Goal: Task Accomplishment & Management: Use online tool/utility

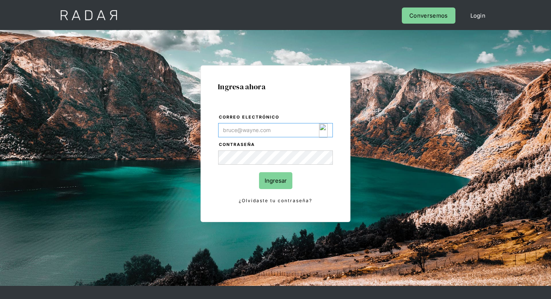
click at [323, 133] on img "Login Form" at bounding box center [323, 130] width 9 height 14
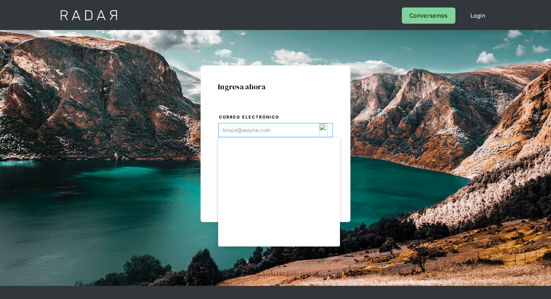
type input "[EMAIL_ADDRESS][DOMAIN_NAME]"
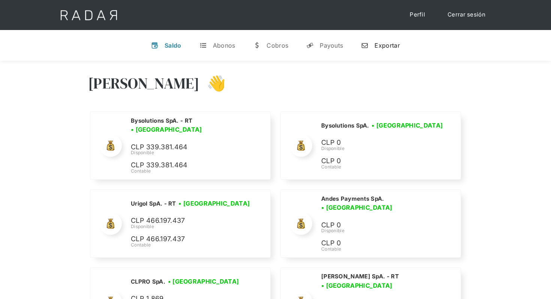
click at [376, 47] on div "Exportar" at bounding box center [386, 45] width 25 height 7
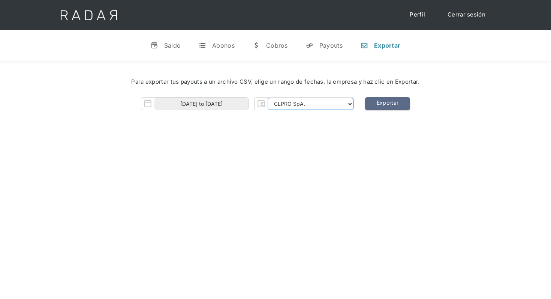
click at [325, 101] on select "CLPRO SpA. [PERSON_NAME] SpA. Urigol SpA. Bysolutions SpA. Clmax SpA. Andes Pay…" at bounding box center [311, 104] width 86 height 12
click at [268, 98] on select "CLPRO SpA. [PERSON_NAME] SpA. Urigol SpA. Bysolutions SpA. Clmax SpA. Andes Pay…" at bounding box center [311, 104] width 86 height 12
click at [377, 106] on link "Exportar" at bounding box center [387, 103] width 45 height 13
click at [344, 104] on select "CLPRO SpA. [PERSON_NAME] SpA. Urigol SpA. Bysolutions SpA. Clmax SpA. Andes Pay…" at bounding box center [311, 104] width 86 height 12
click at [268, 98] on select "CLPRO SpA. [PERSON_NAME] SpA. Urigol SpA. Bysolutions SpA. Clmax SpA. Andes Pay…" at bounding box center [311, 104] width 86 height 12
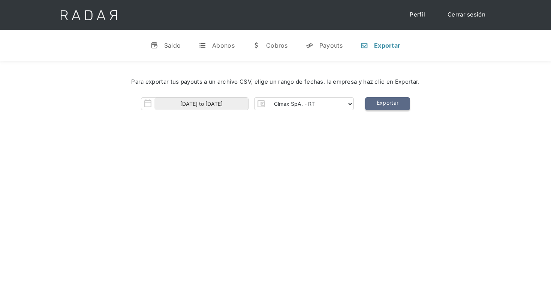
click at [380, 104] on link "Exportar" at bounding box center [387, 103] width 45 height 13
click at [343, 105] on select "CLPRO SpA. [PERSON_NAME] SpA. Urigol SpA. Bysolutions SpA. Clmax SpA. Andes Pay…" at bounding box center [311, 104] width 86 height 12
click at [268, 98] on select "CLPRO SpA. [PERSON_NAME] SpA. Urigol SpA. Bysolutions SpA. Clmax SpA. Andes Pay…" at bounding box center [311, 104] width 86 height 12
click at [380, 97] on link "Exportar" at bounding box center [387, 103] width 45 height 13
click at [326, 105] on select "CLPRO SpA. [PERSON_NAME] SpA. Urigol SpA. Bysolutions SpA. Clmax SpA. Andes Pay…" at bounding box center [311, 104] width 86 height 12
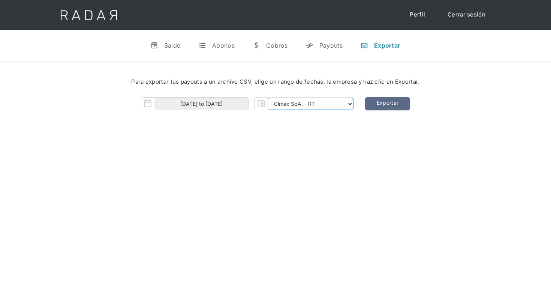
click at [268, 98] on select "CLPRO SpA. Coster SpA. Urigol SpA. Bysolutions SpA. Clmax SpA. Andes Payments S…" at bounding box center [311, 104] width 86 height 12
click at [392, 106] on link "Exportar" at bounding box center [387, 103] width 45 height 13
click at [343, 99] on select "CLPRO SpA. Coster SpA. Urigol SpA. Bysolutions SpA. Clmax SpA. Andes Payments S…" at bounding box center [311, 104] width 86 height 12
click at [343, 101] on select "CLPRO SpA. Coster SpA. Urigol SpA. Bysolutions SpA. Clmax SpA. Andes Payments S…" at bounding box center [311, 104] width 86 height 12
click at [268, 98] on select "CLPRO SpA. Coster SpA. Urigol SpA. Bysolutions SpA. Clmax SpA. Andes Payments S…" at bounding box center [311, 104] width 86 height 12
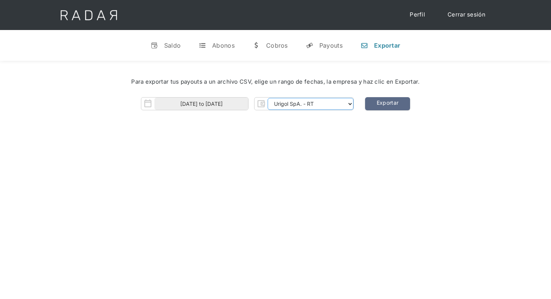
click at [313, 105] on select "CLPRO SpA. Coster SpA. Urigol SpA. Bysolutions SpA. Clmax SpA. Andes Payments S…" at bounding box center [311, 104] width 86 height 12
select select "clpro-rt"
click at [268, 98] on select "CLPRO SpA. Coster SpA. Urigol SpA. Bysolutions SpA. Clmax SpA. Andes Payments S…" at bounding box center [311, 104] width 86 height 12
click at [387, 105] on link "Exportar" at bounding box center [387, 103] width 45 height 13
